Goal: Download file/media

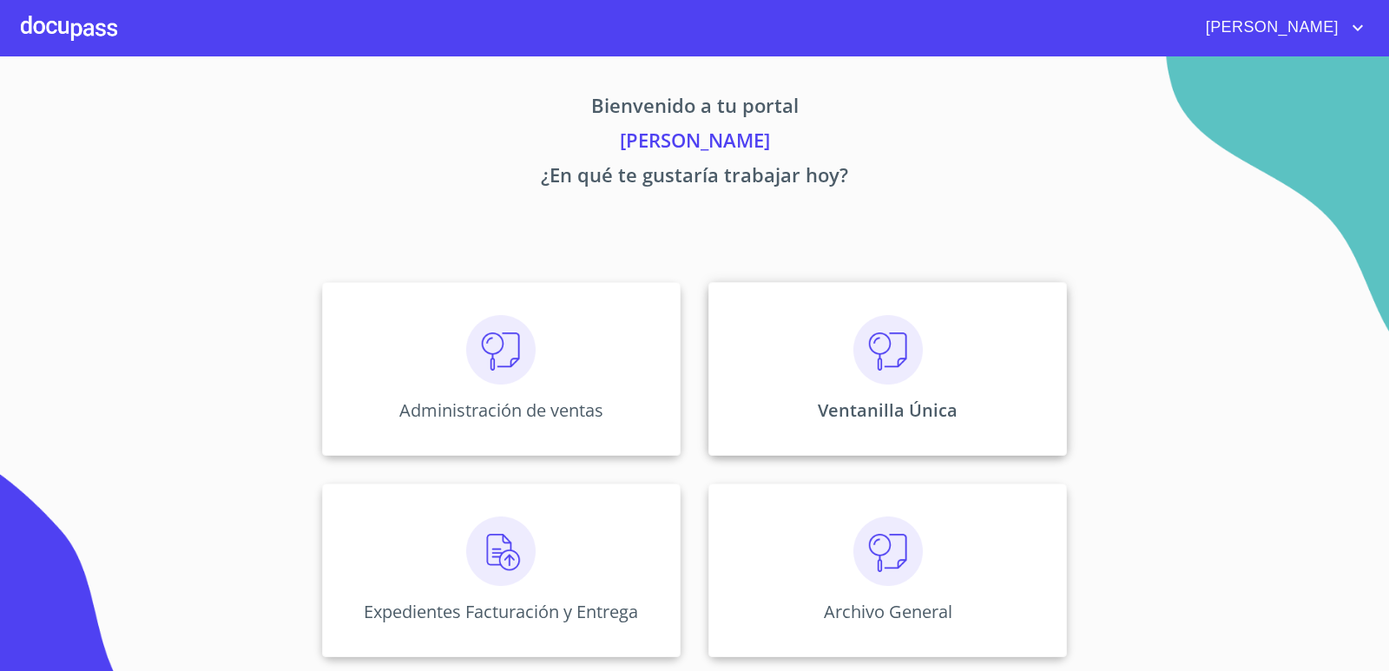
click at [894, 385] on div "Ventanilla Única" at bounding box center [887, 369] width 359 height 174
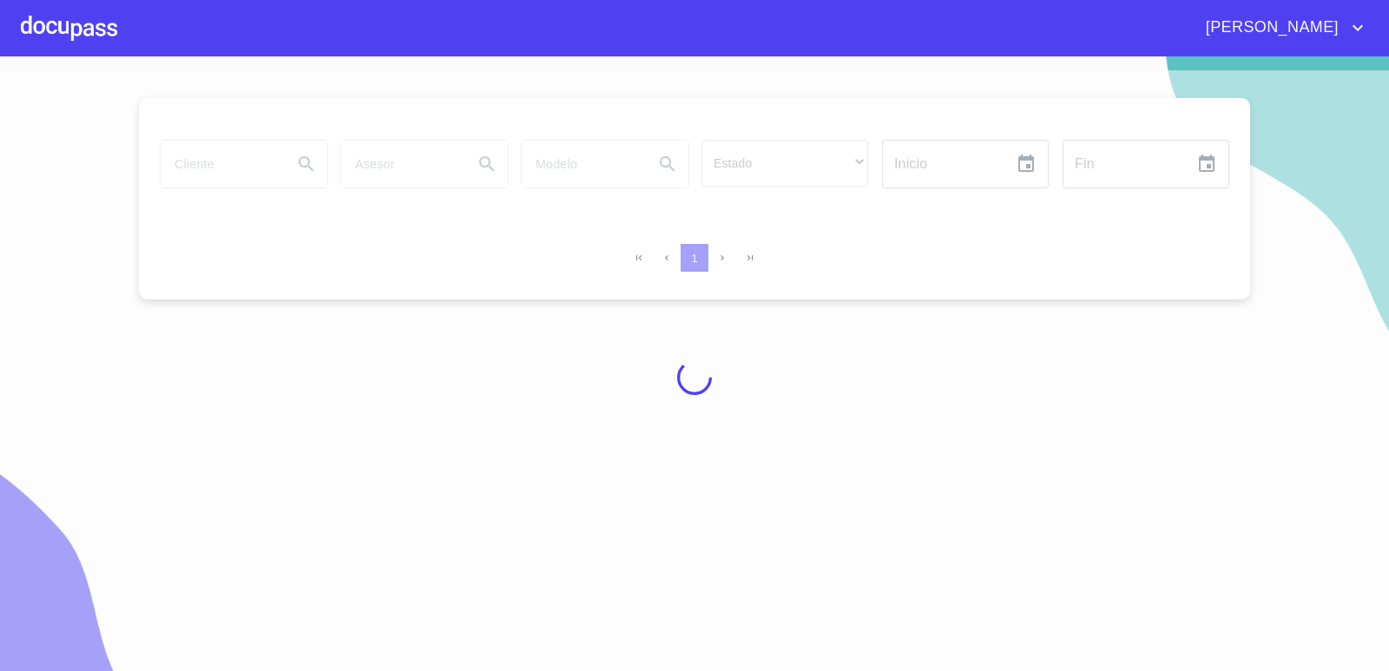
click at [231, 162] on div at bounding box center [694, 377] width 1389 height 615
click at [221, 177] on div at bounding box center [694, 377] width 1389 height 615
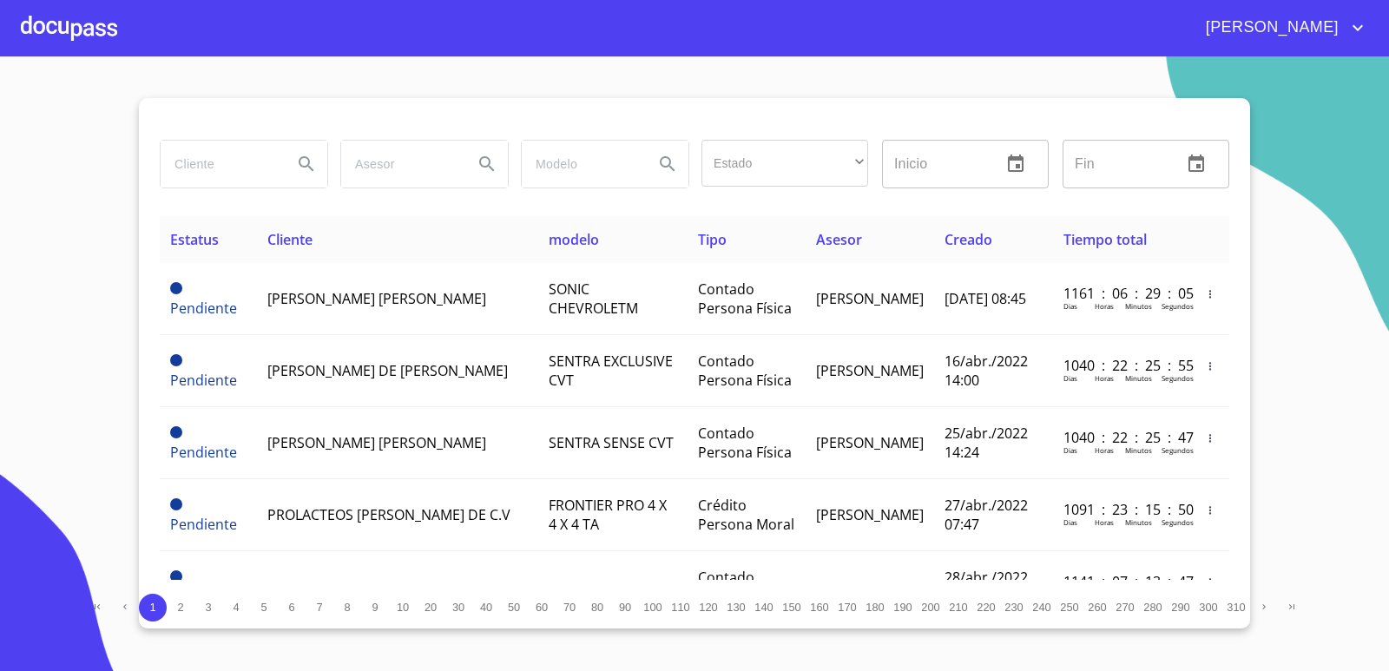
click at [193, 166] on input "search" at bounding box center [220, 164] width 118 height 47
type input "MINORTE"
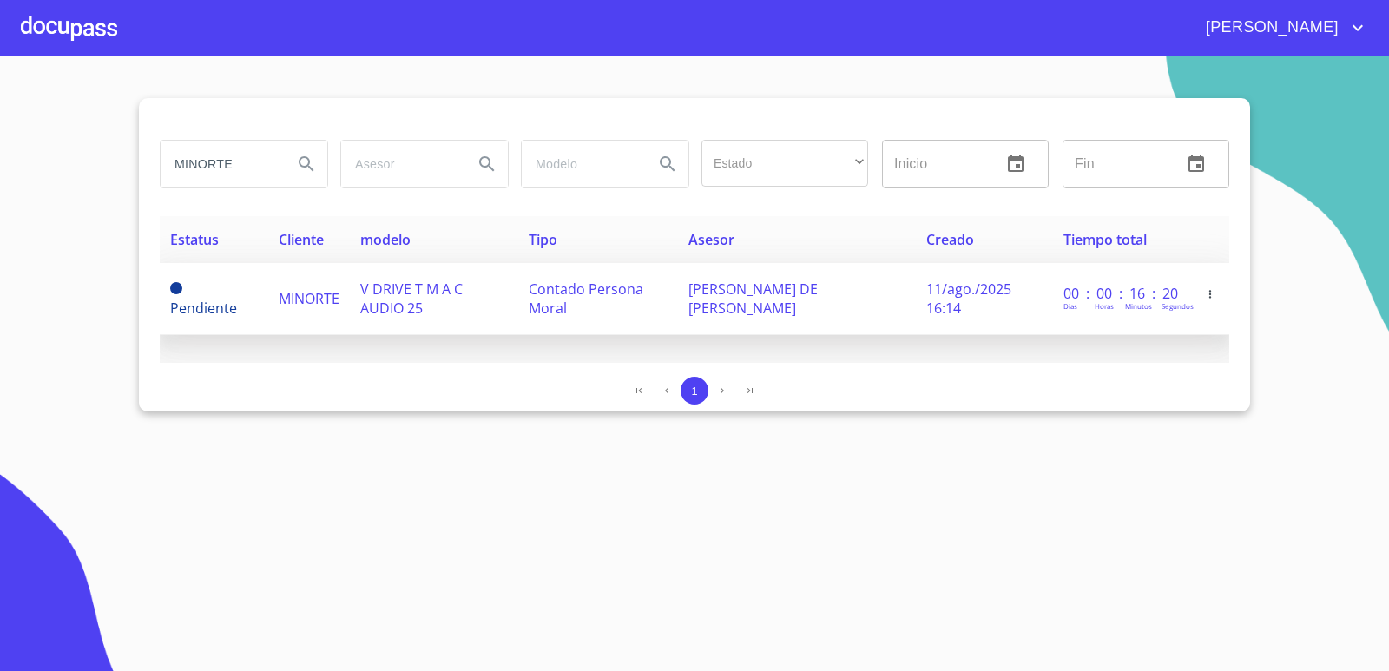
click at [357, 289] on td "V DRIVE T M A C AUDIO 25" at bounding box center [434, 299] width 168 height 72
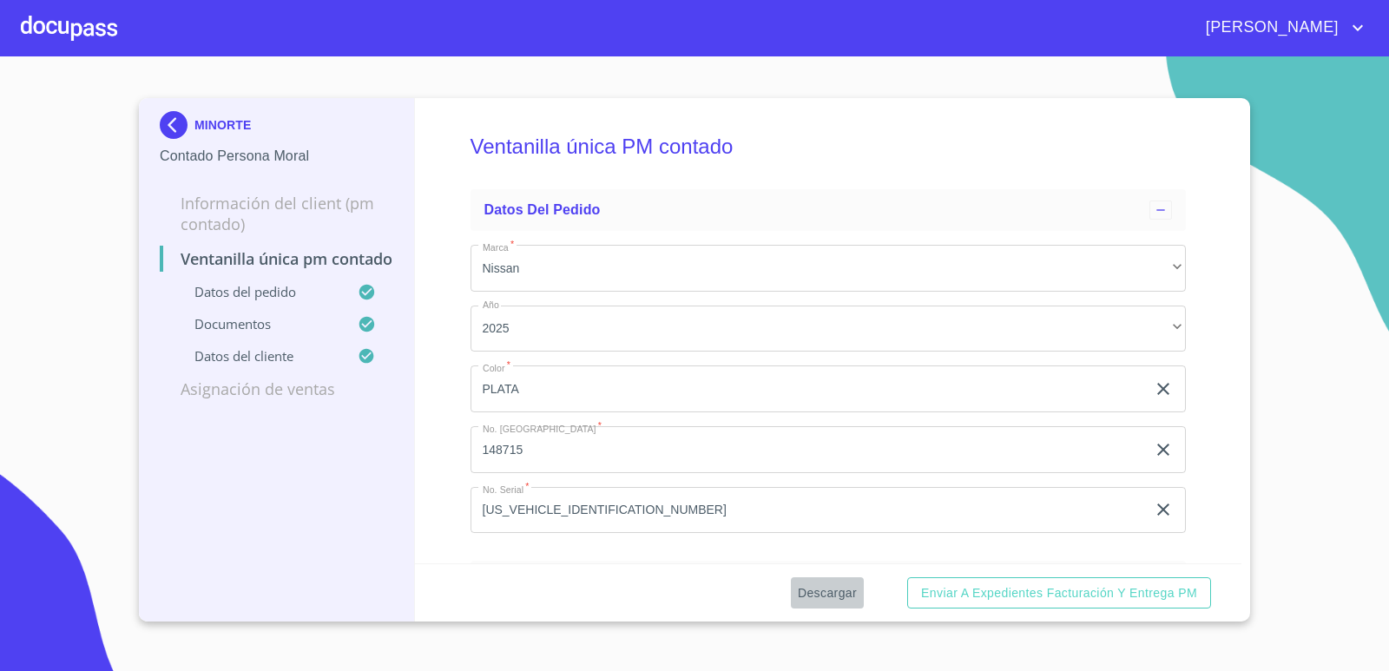
click at [846, 596] on span "Descargar" at bounding box center [827, 594] width 59 height 22
